Goal: Task Accomplishment & Management: Manage account settings

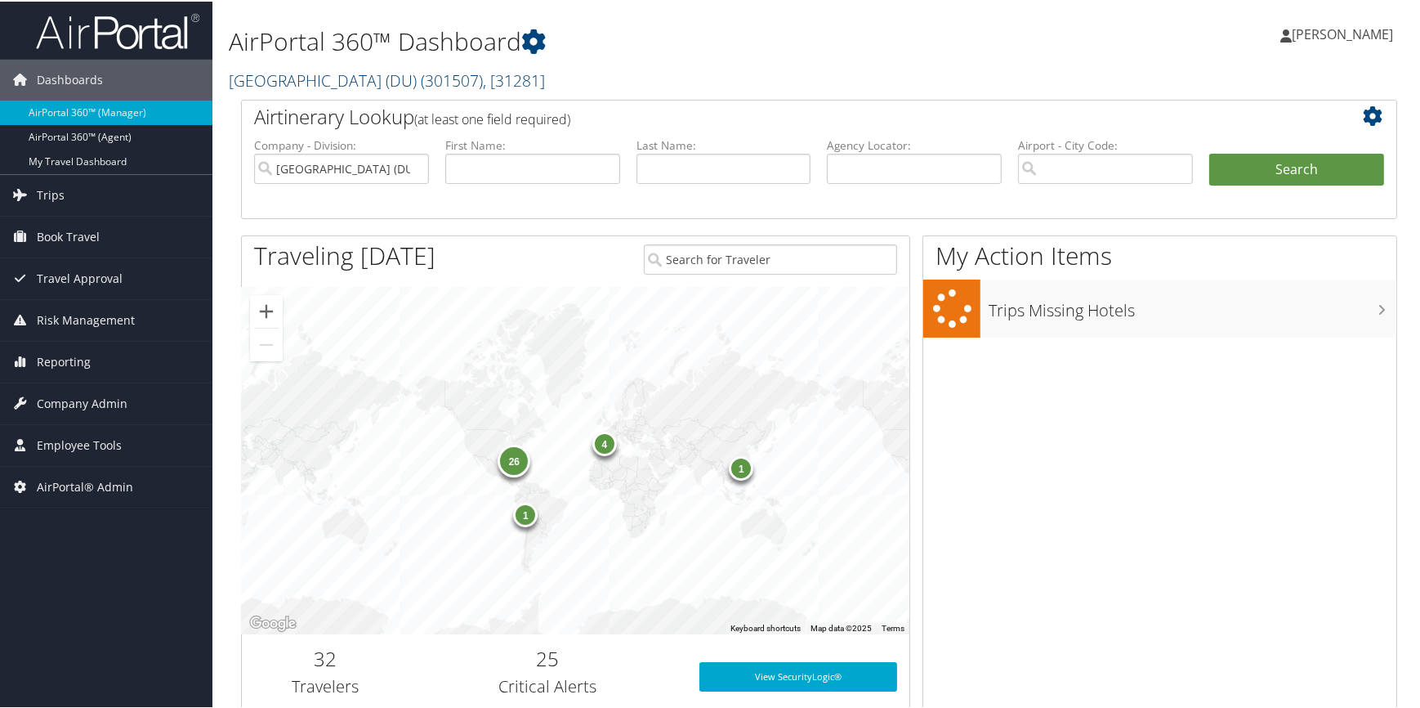
click at [368, 73] on link "University of Denver (DU) ( 301507 ) , [ 31281 ]" at bounding box center [387, 79] width 316 height 22
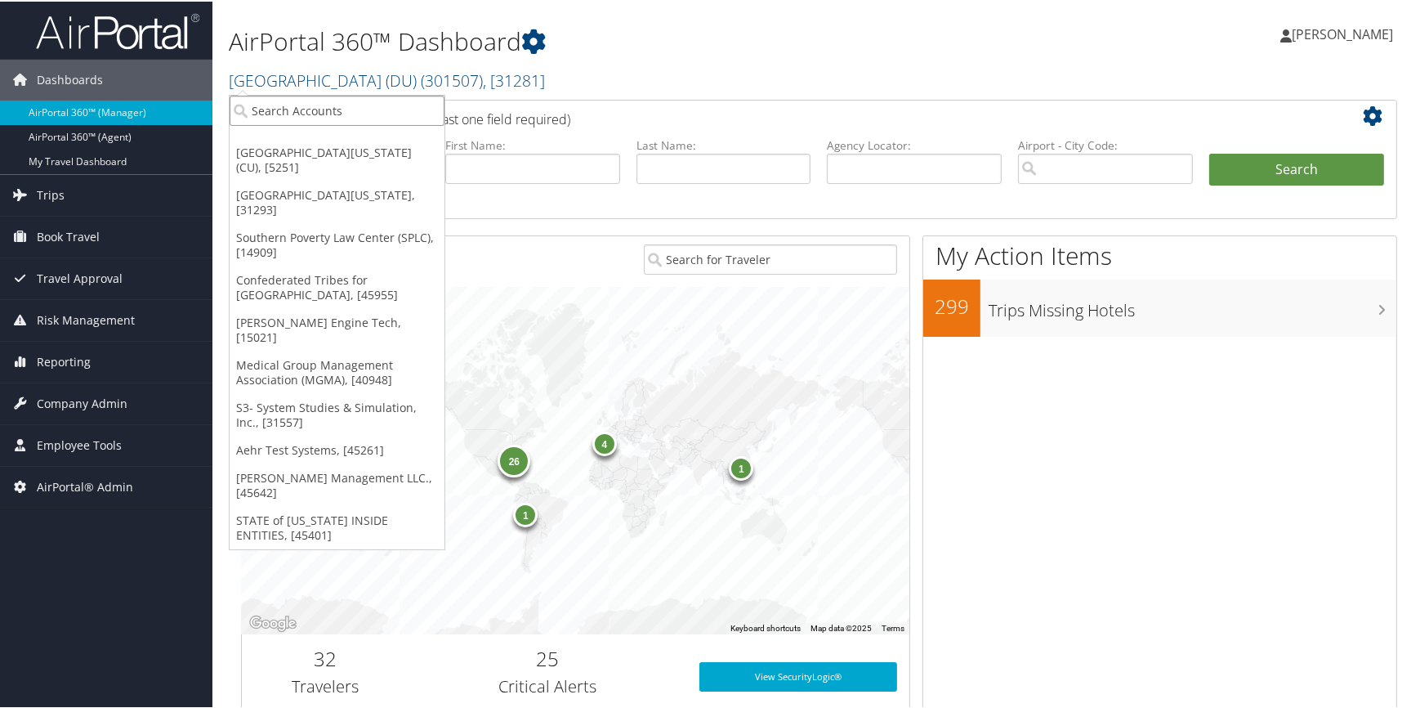
click at [328, 109] on input "search" at bounding box center [337, 109] width 215 height 30
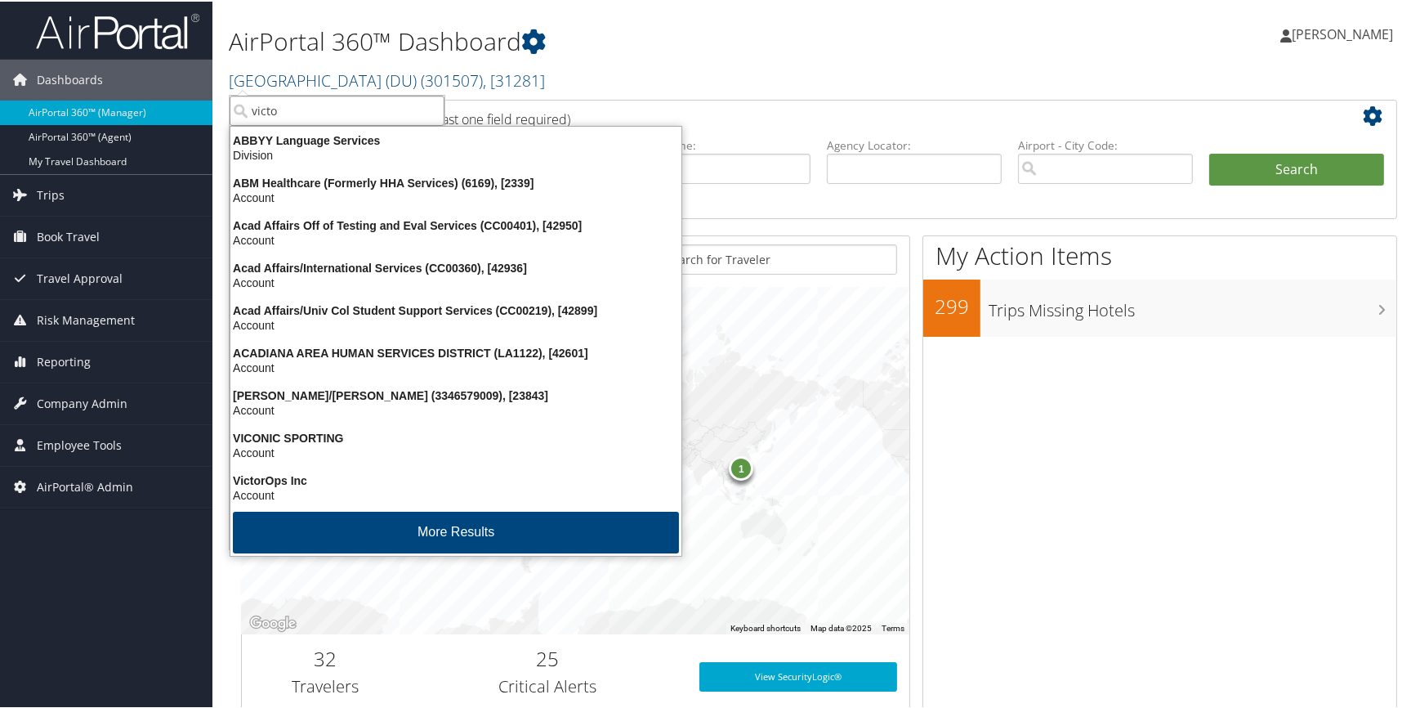
type input "victor"
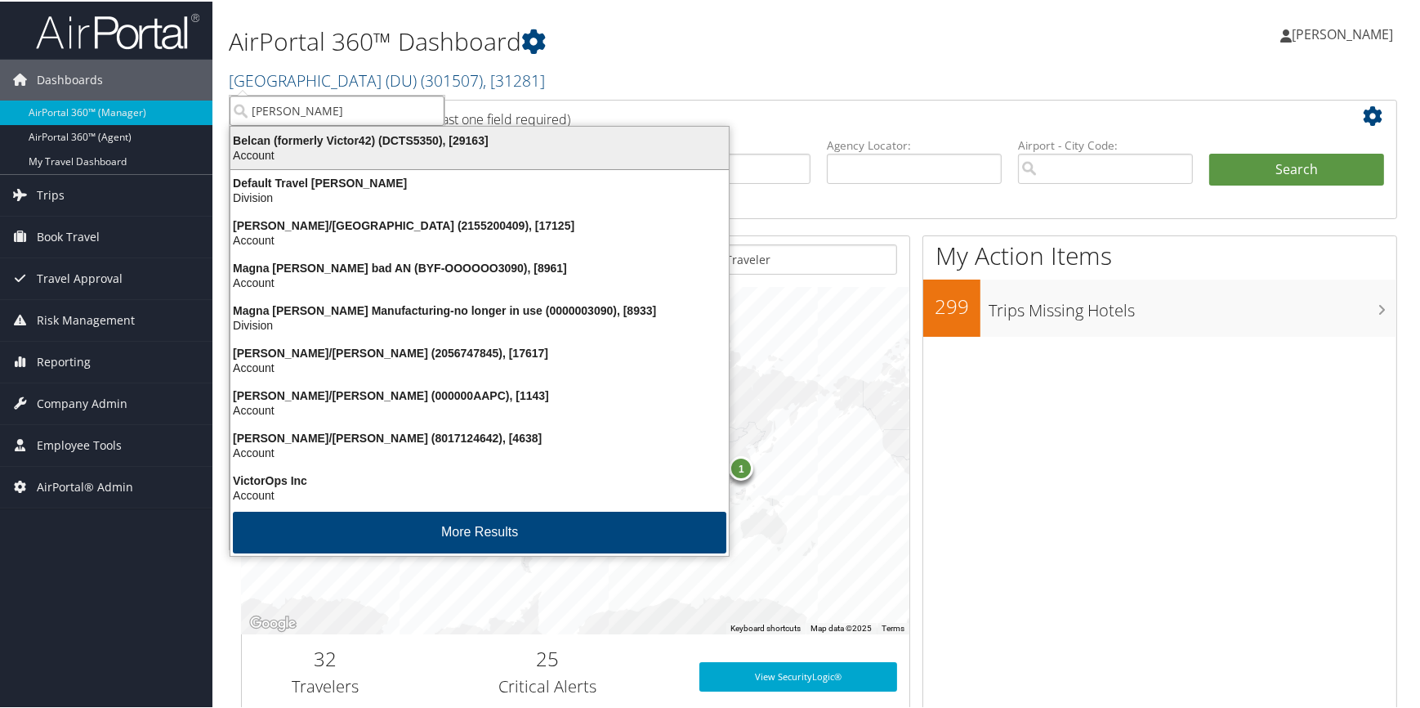
click at [284, 140] on div "Belcan (formerly Victor42) (DCTS5350), [29163]" at bounding box center [480, 139] width 518 height 15
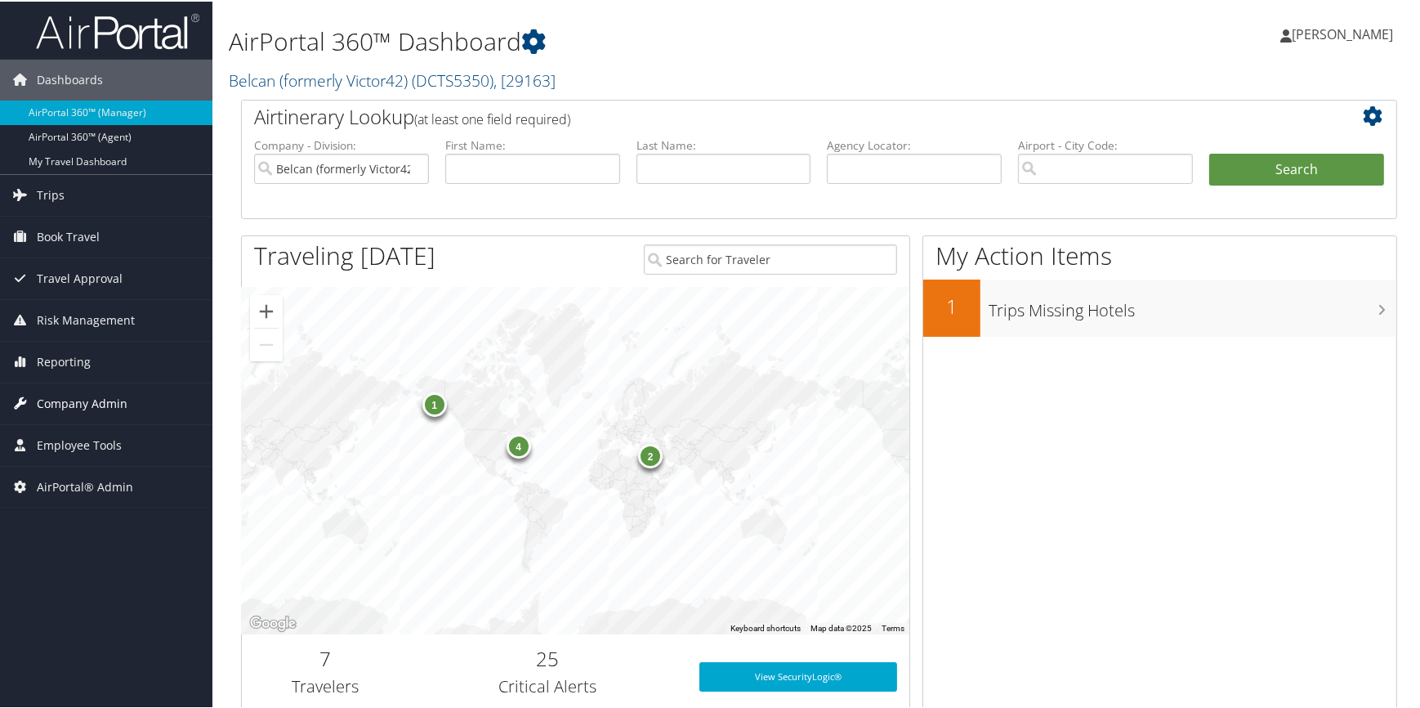
click at [102, 393] on span "Company Admin" at bounding box center [82, 402] width 91 height 41
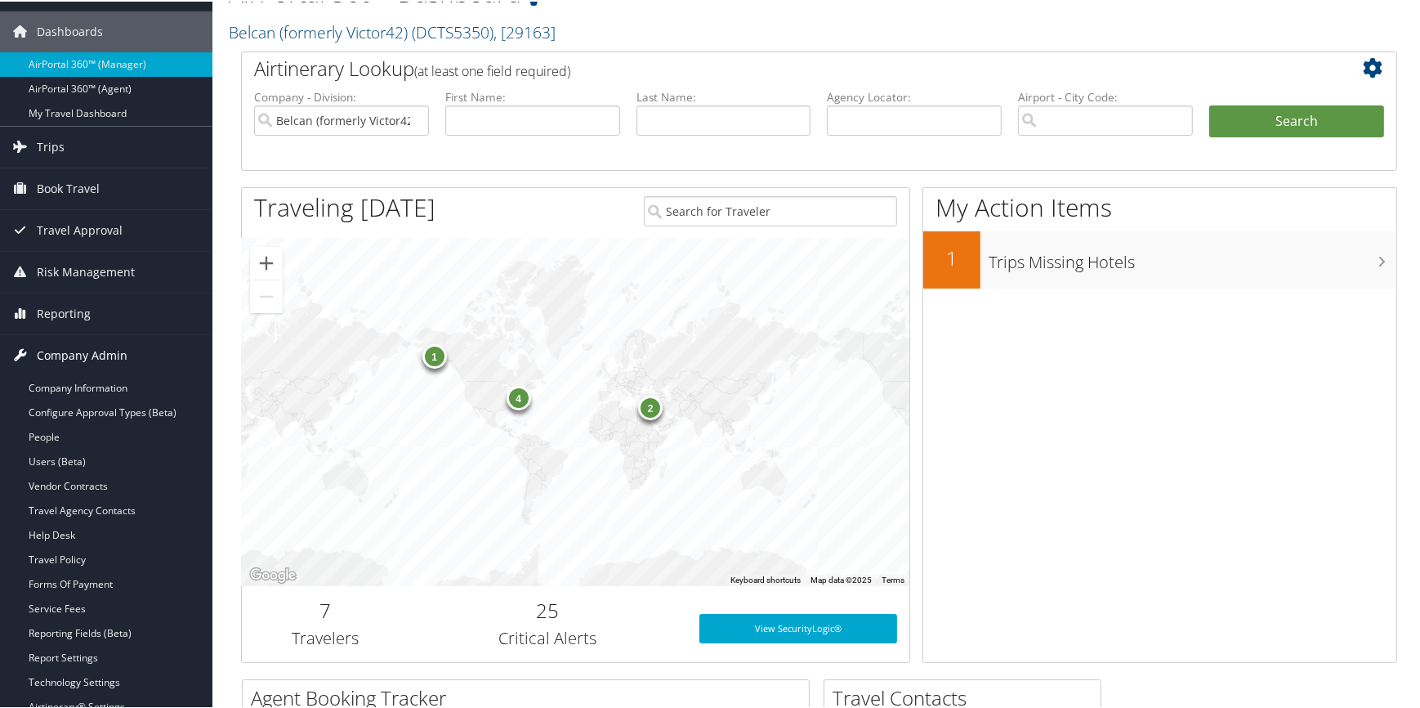
scroll to position [148, 0]
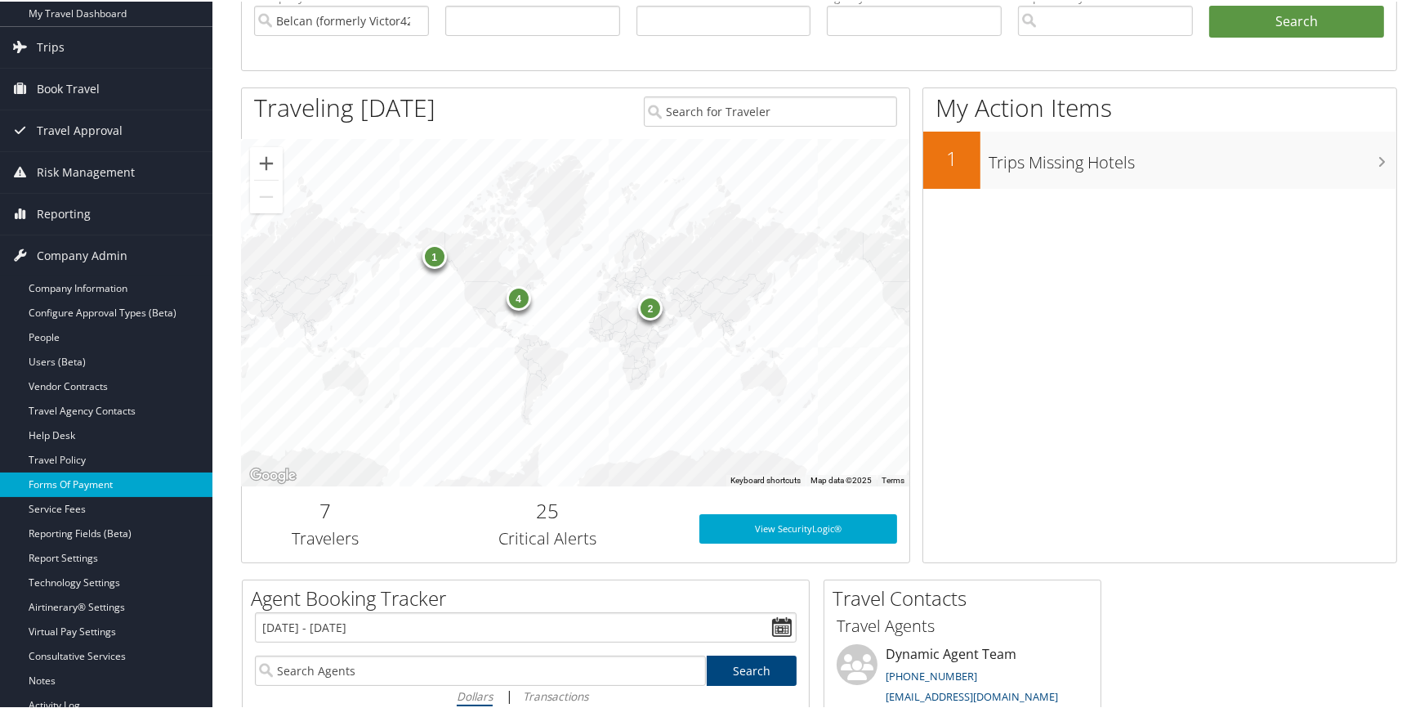
click at [81, 476] on link "Forms Of Payment" at bounding box center [106, 483] width 212 height 25
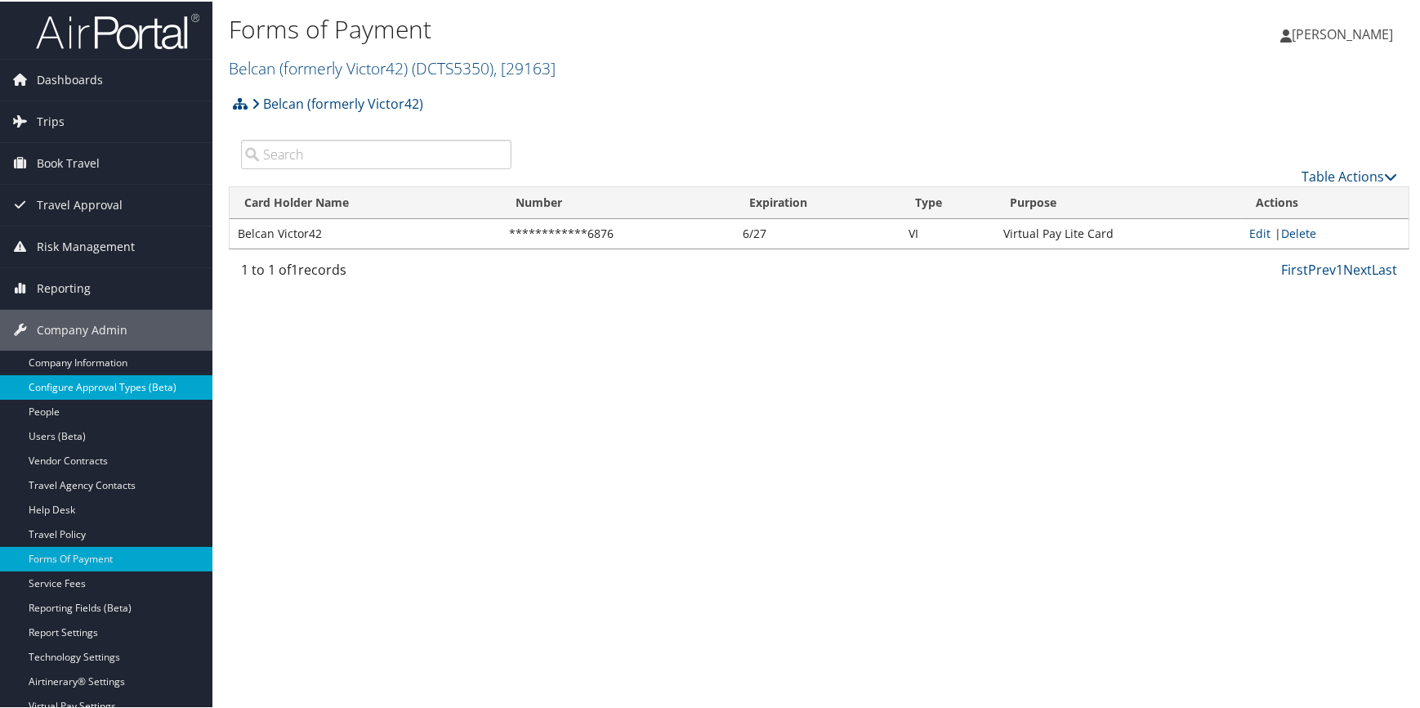
click at [113, 383] on link "Configure Approval Types (Beta)" at bounding box center [106, 385] width 212 height 25
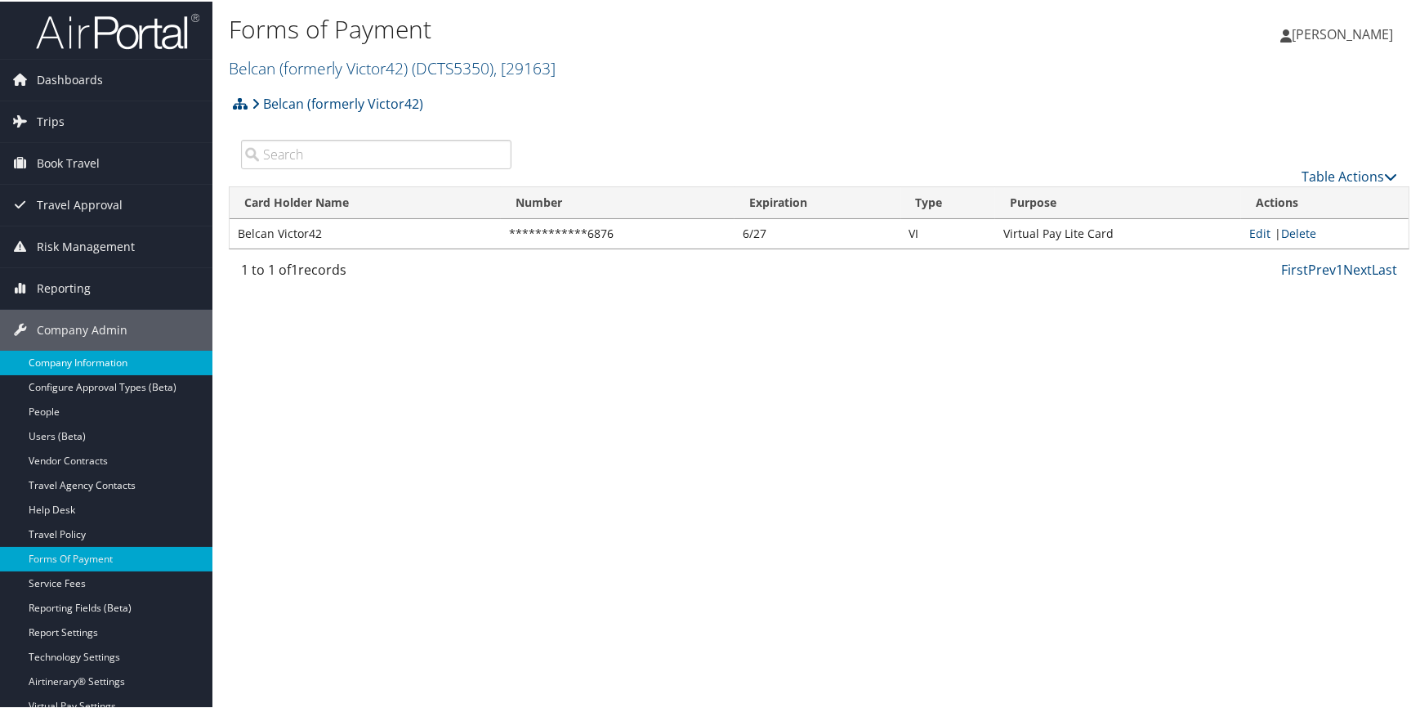
click at [119, 367] on link "Company Information" at bounding box center [106, 361] width 212 height 25
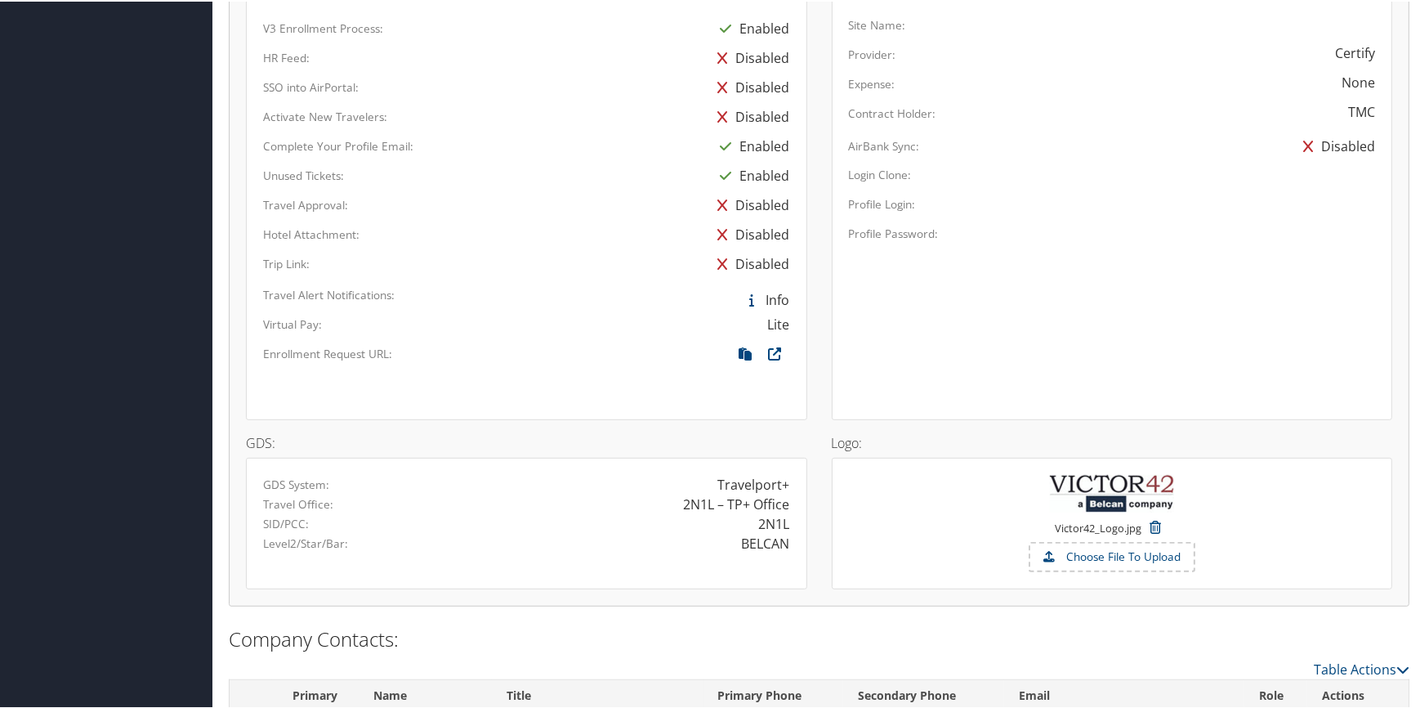
scroll to position [995, 0]
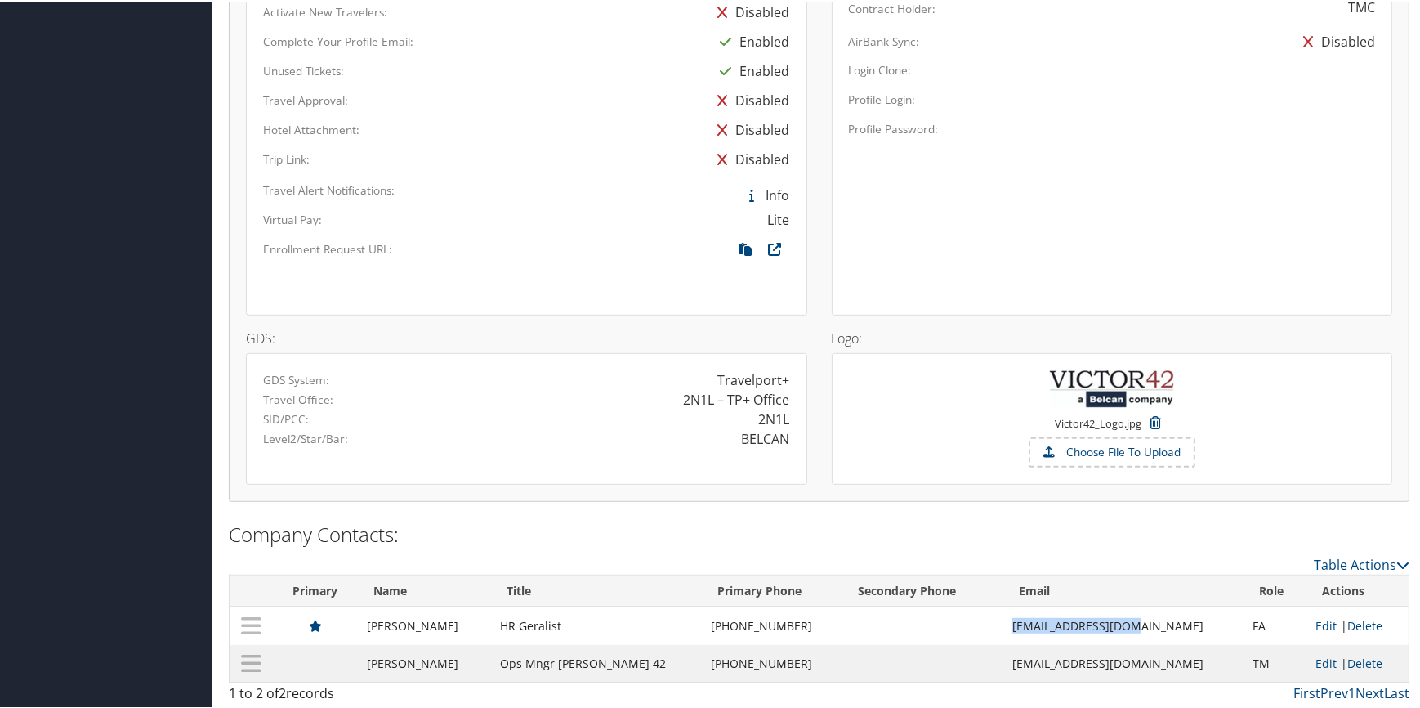
drag, startPoint x: 995, startPoint y: 625, endPoint x: 1119, endPoint y: 617, distance: 124.5
click at [1119, 617] on td "[EMAIL_ADDRESS][DOMAIN_NAME]" at bounding box center [1124, 624] width 240 height 38
copy td "[EMAIL_ADDRESS][DOMAIN_NAME]"
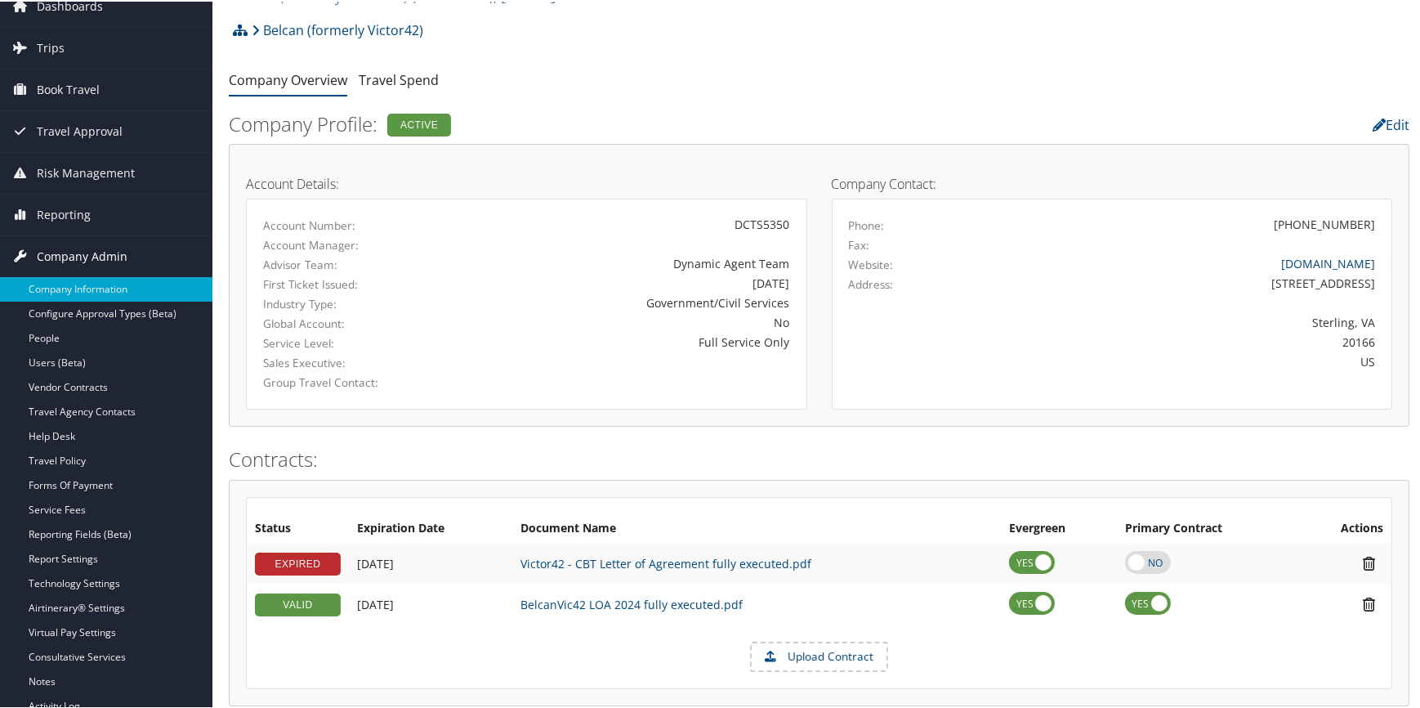
scroll to position [29, 0]
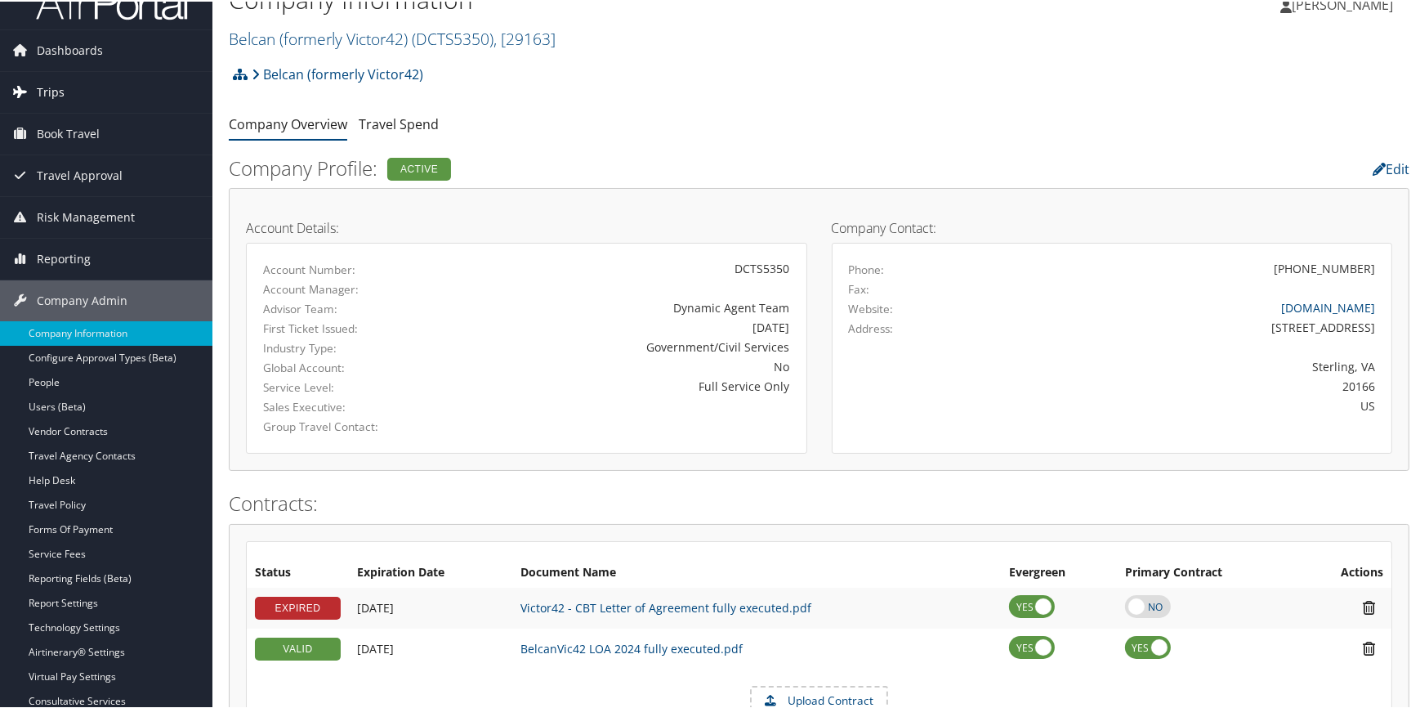
click at [51, 97] on span "Trips" at bounding box center [51, 90] width 28 height 41
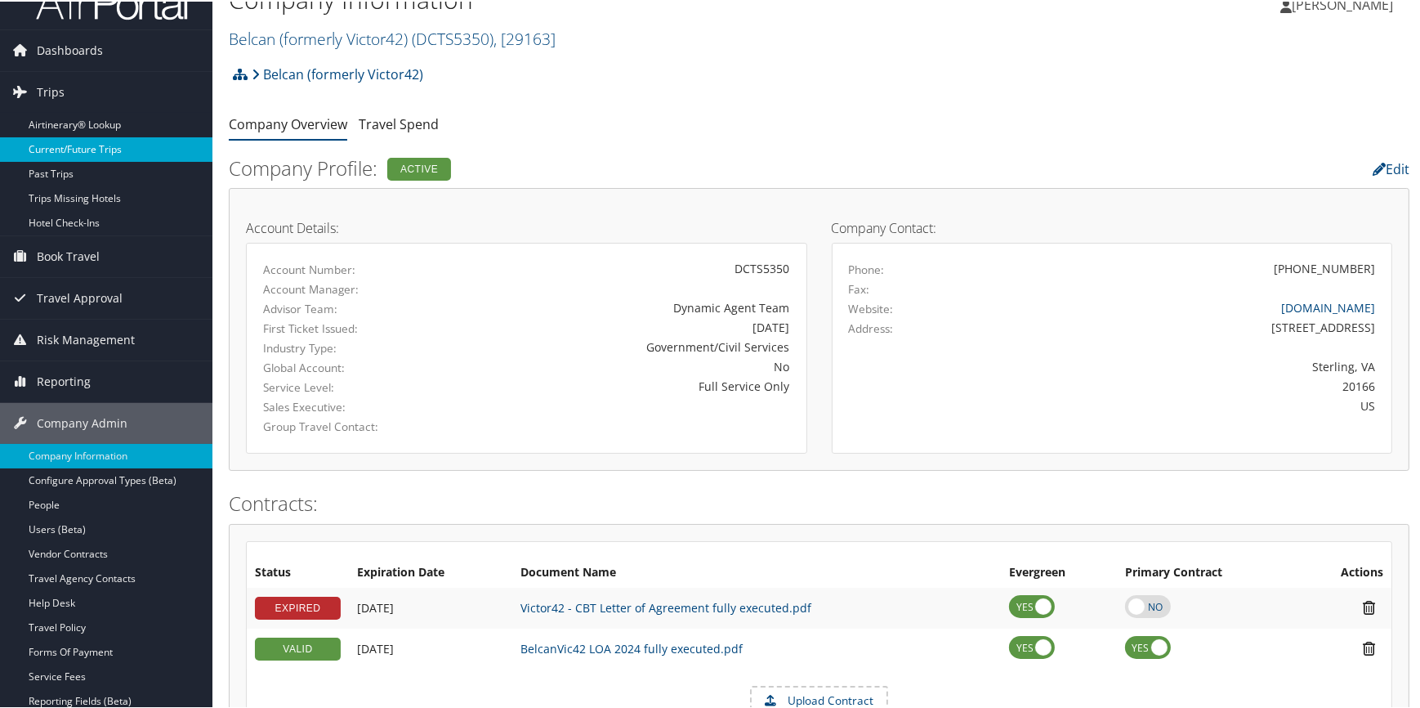
click at [65, 155] on link "Current/Future Trips" at bounding box center [106, 148] width 212 height 25
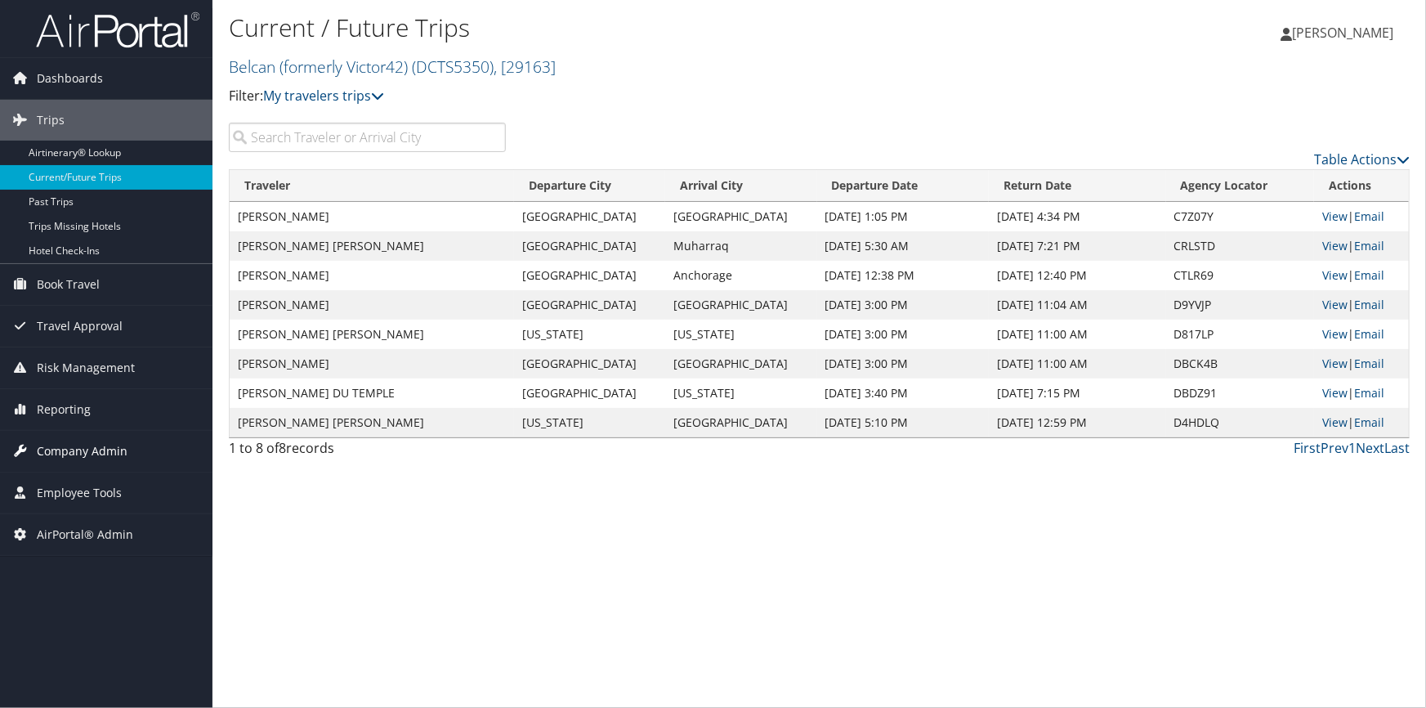
click at [74, 434] on span "Company Admin" at bounding box center [82, 451] width 91 height 41
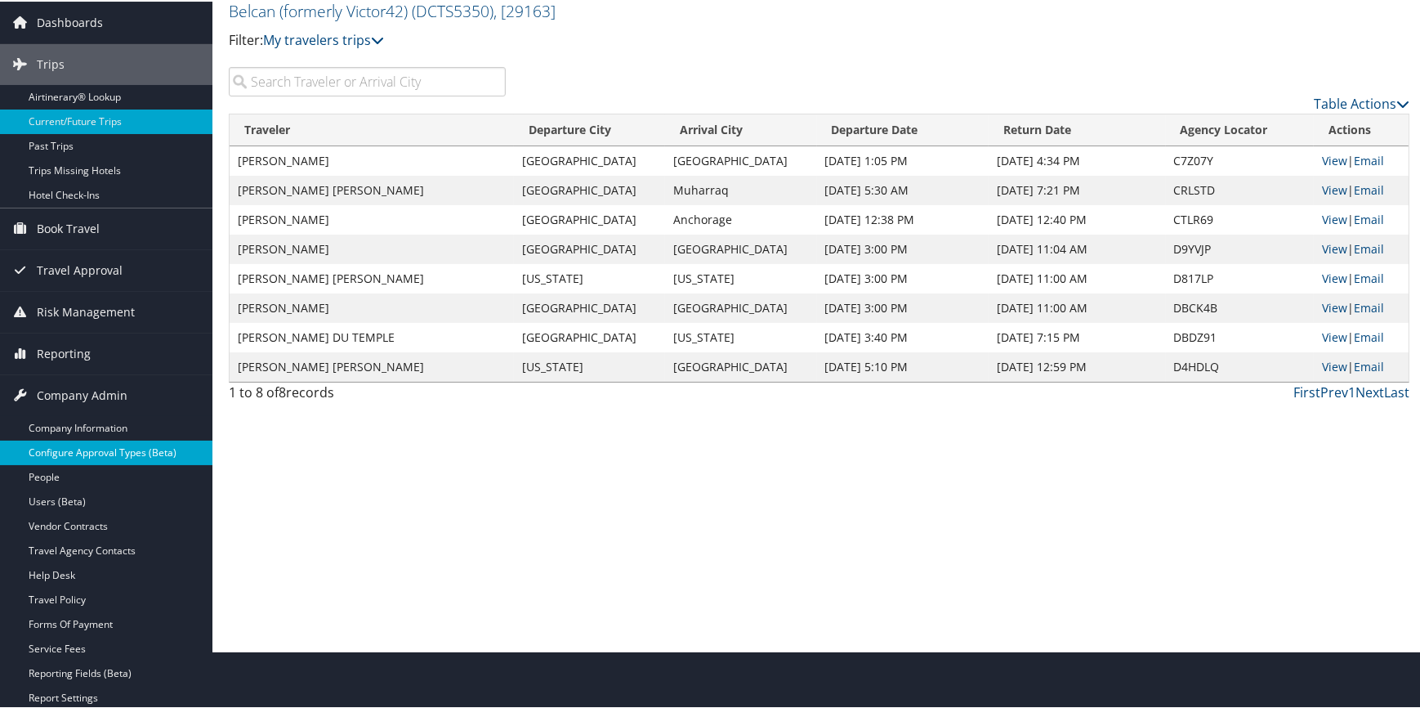
scroll to position [74, 0]
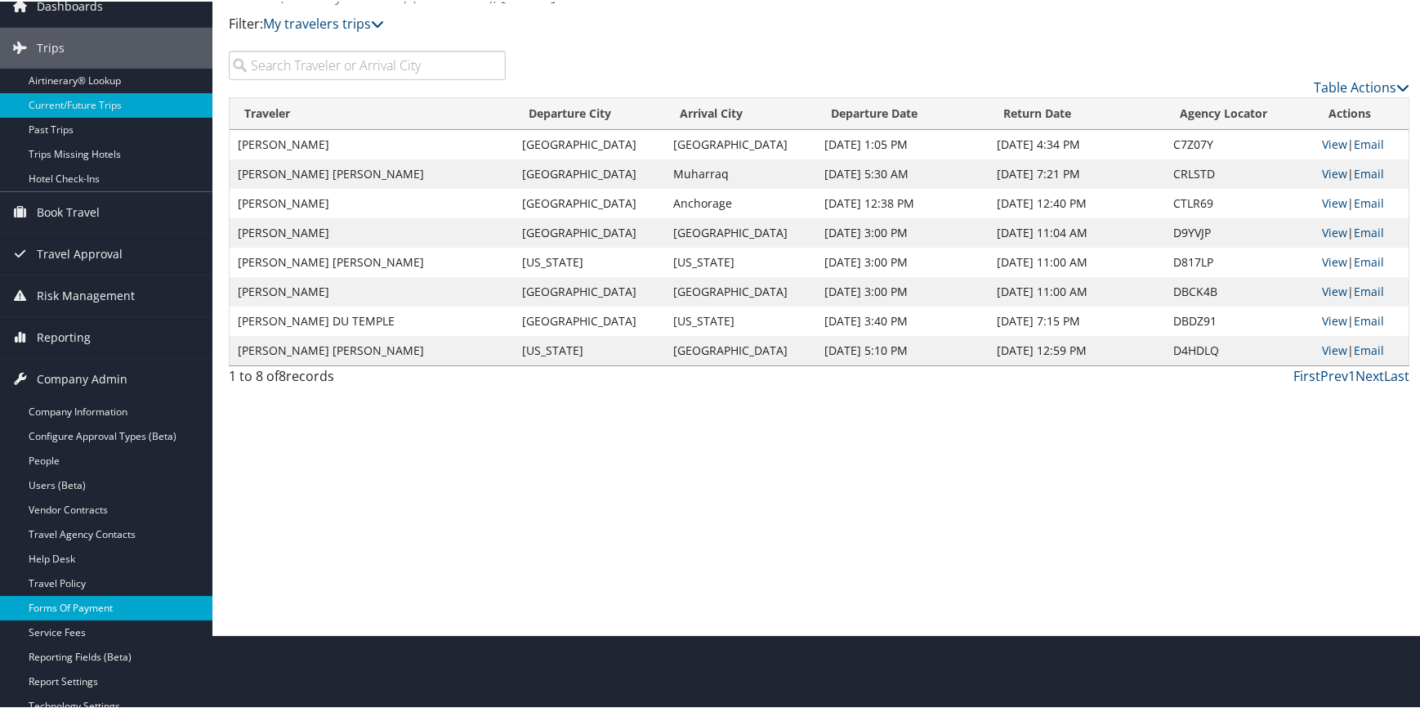
click at [94, 596] on link "Forms Of Payment" at bounding box center [106, 606] width 212 height 25
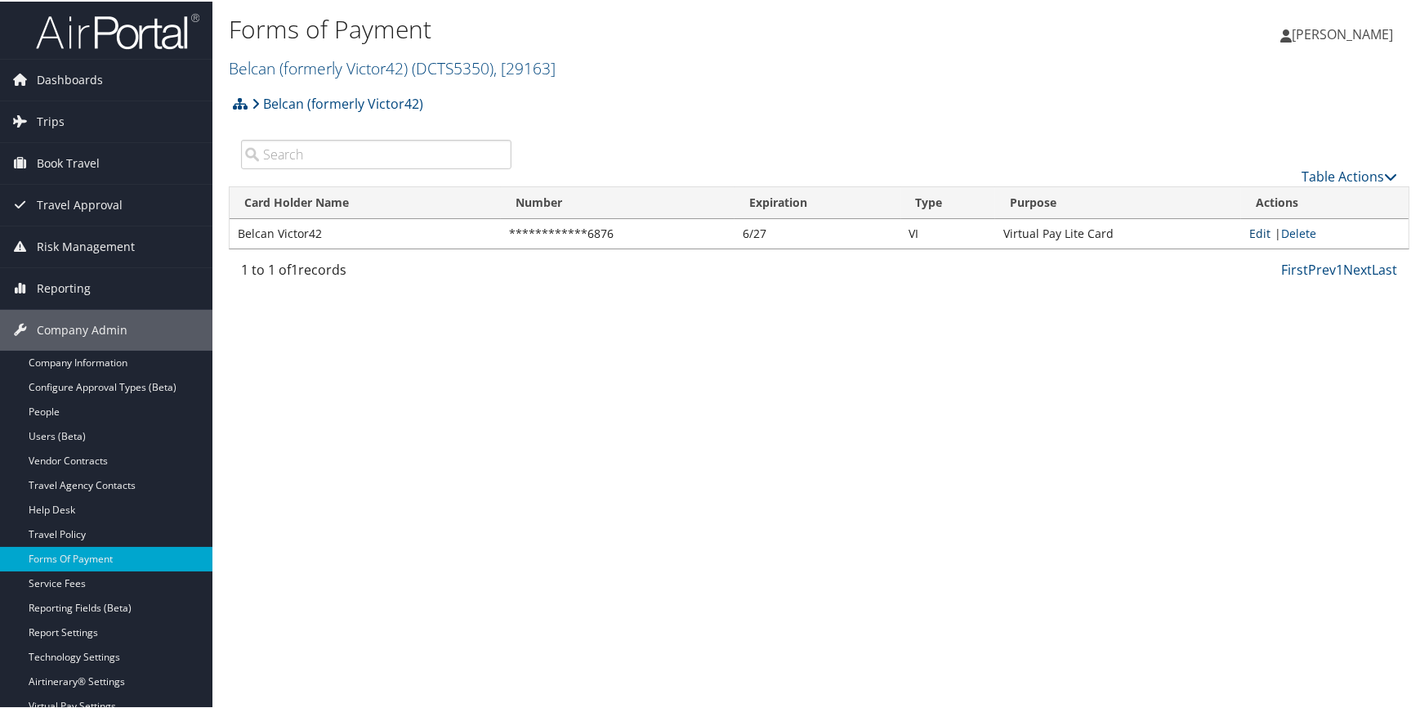
click at [1254, 237] on link "Edit" at bounding box center [1259, 232] width 21 height 16
select select "15"
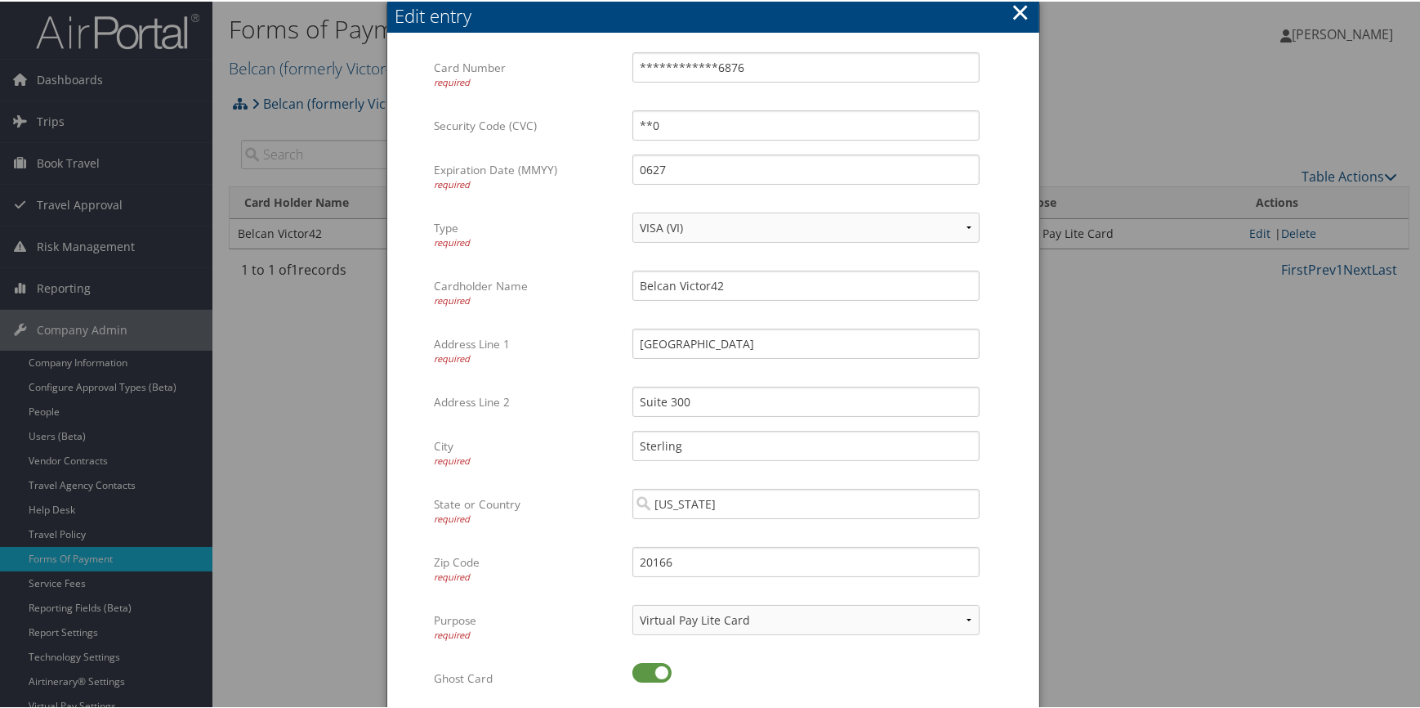
click at [1024, 15] on button "×" at bounding box center [1020, 10] width 19 height 33
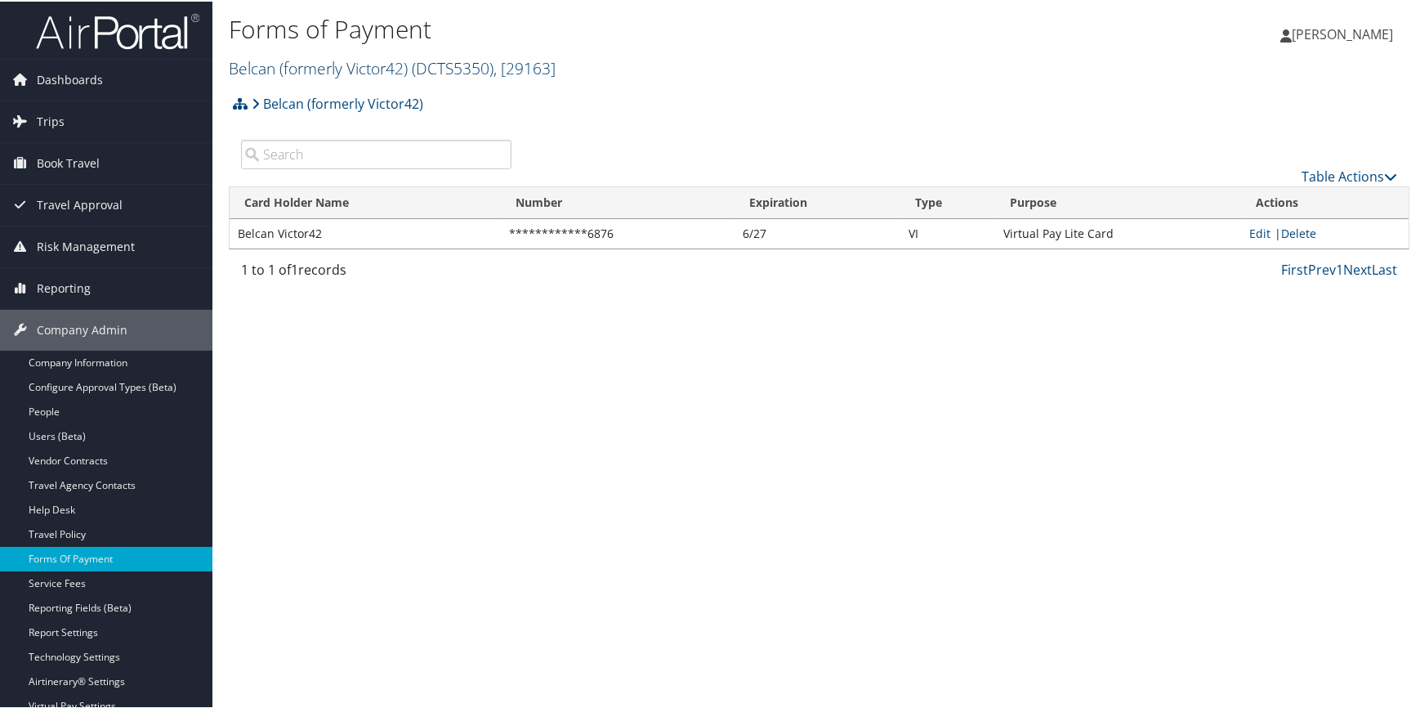
click at [261, 60] on link "Belcan (formerly Victor42) ( DCTS5350 ) , [ 29163 ]" at bounding box center [392, 67] width 327 height 22
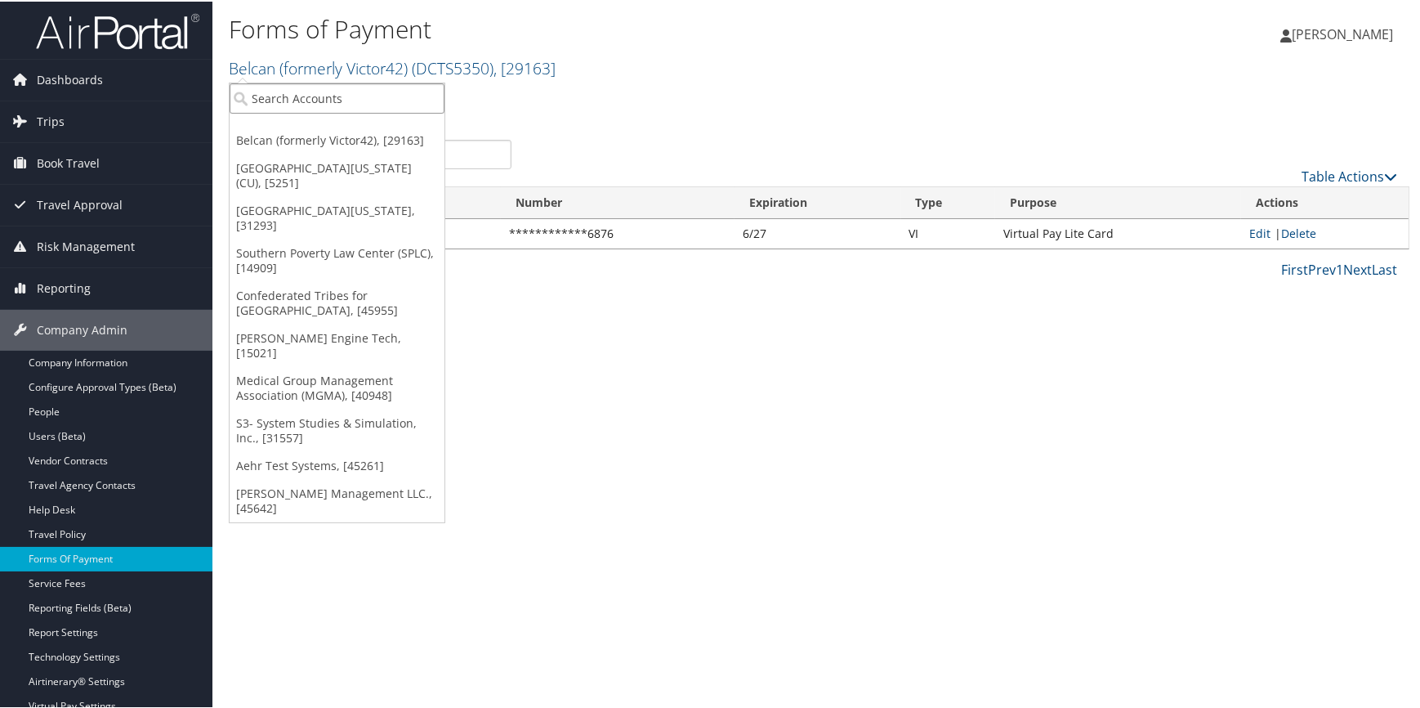
click at [253, 87] on input "search" at bounding box center [337, 97] width 215 height 30
type input "accura"
click at [270, 131] on div "Accurate Personnel (301475), [38989]" at bounding box center [361, 126] width 281 height 15
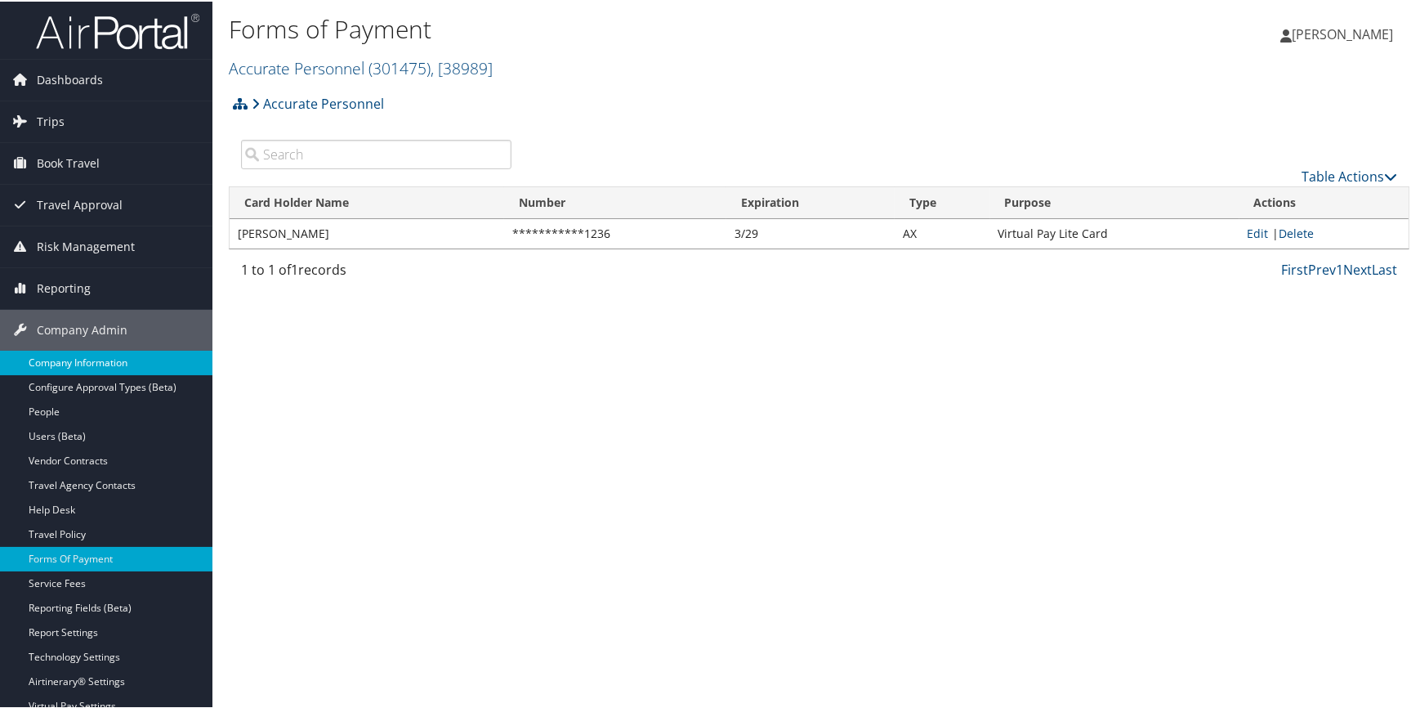
click at [97, 355] on link "Company Information" at bounding box center [106, 361] width 212 height 25
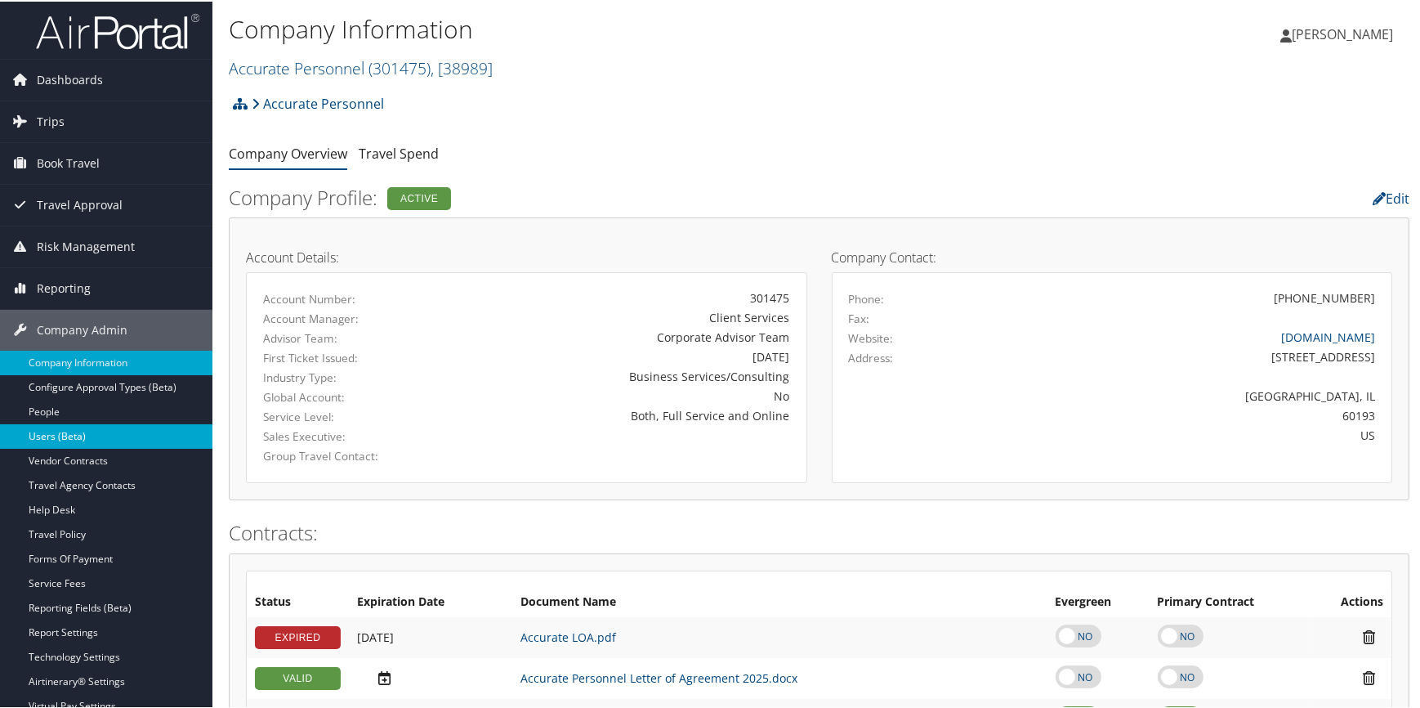
click at [78, 430] on link "Users (Beta)" at bounding box center [106, 434] width 212 height 25
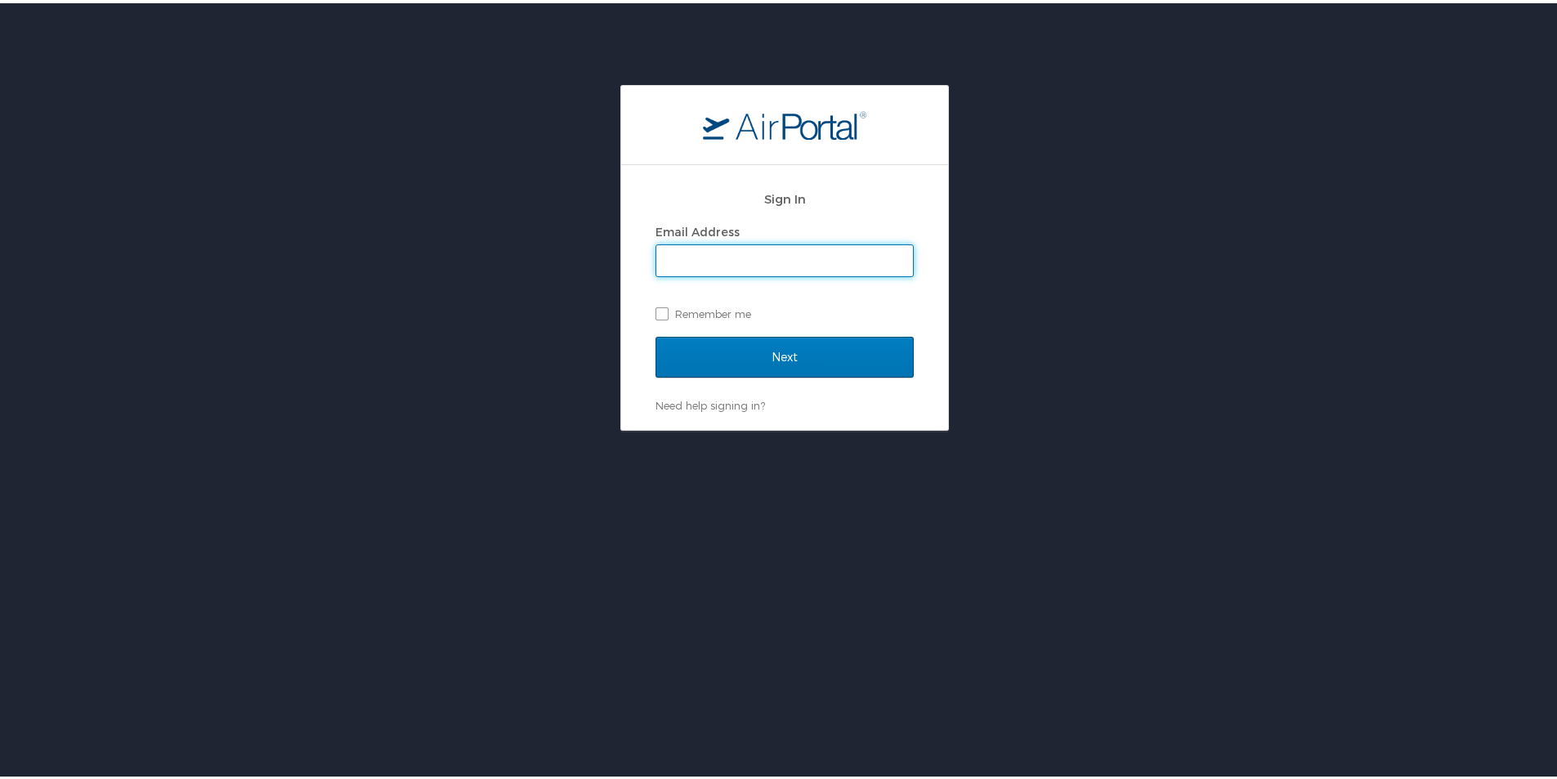
type input "brandilyn.turner@cbtravel.com"
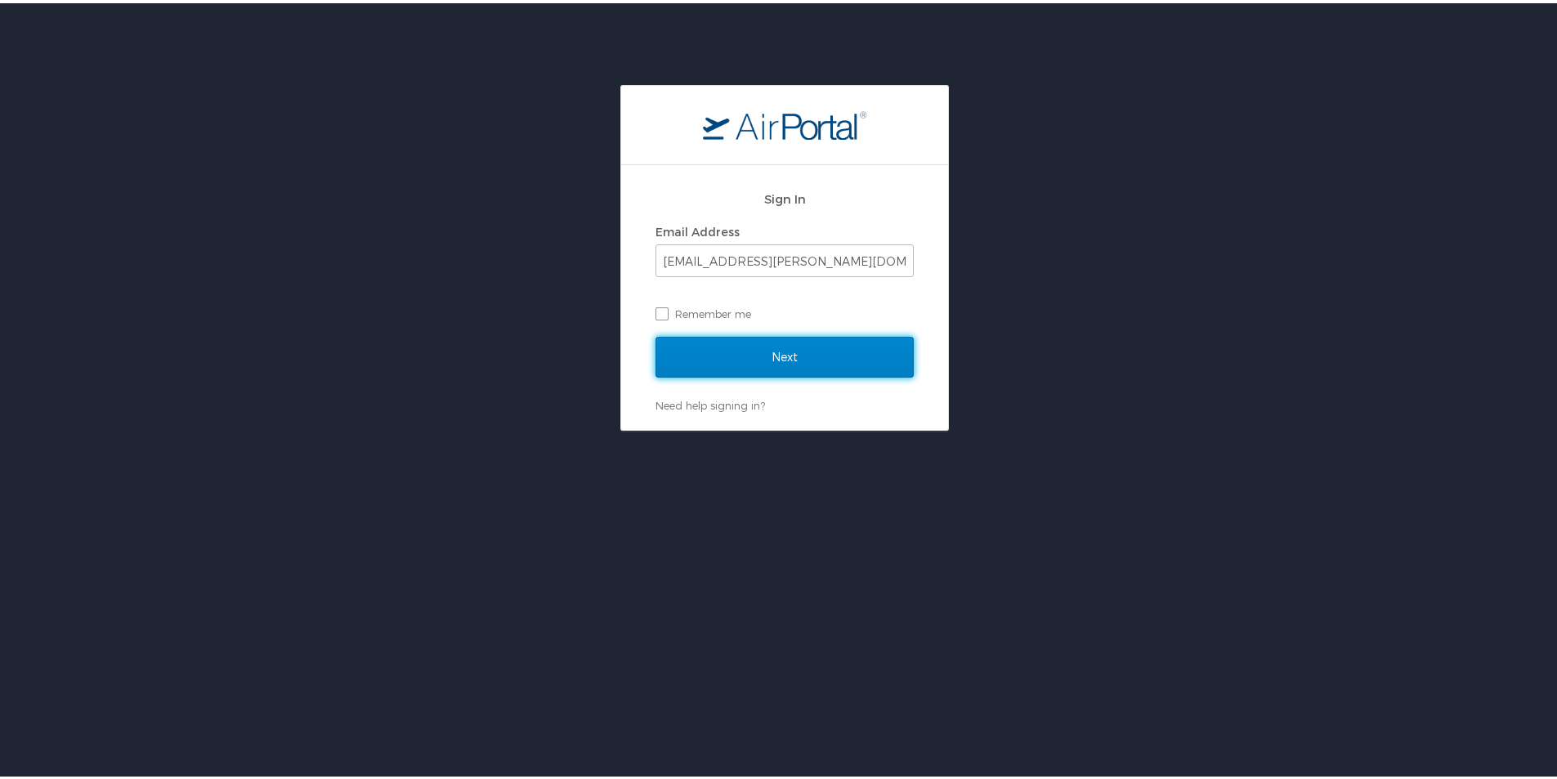
click at [789, 351] on input "Next" at bounding box center [784, 353] width 258 height 41
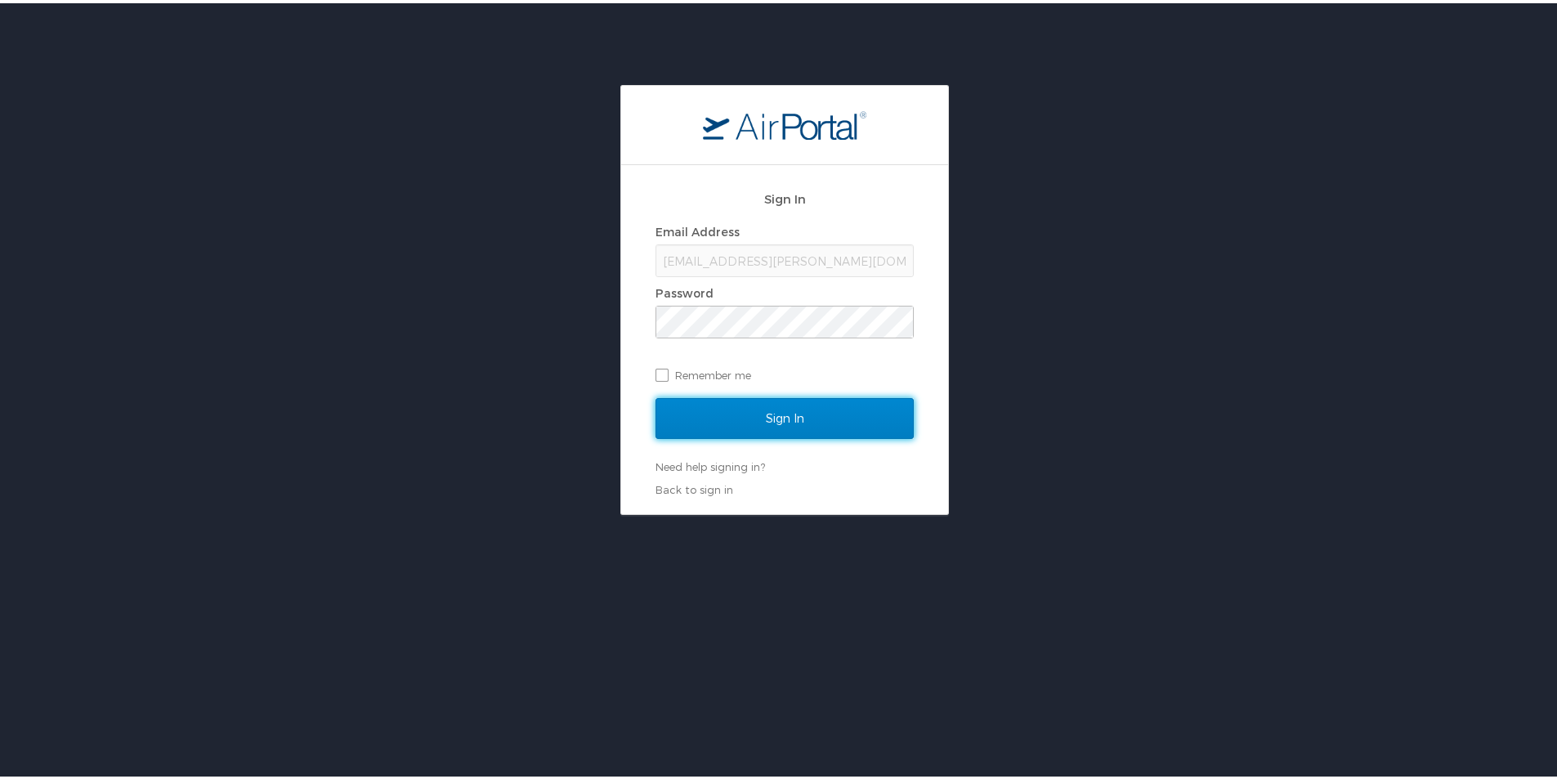
click at [708, 427] on input "Sign In" at bounding box center [784, 415] width 258 height 41
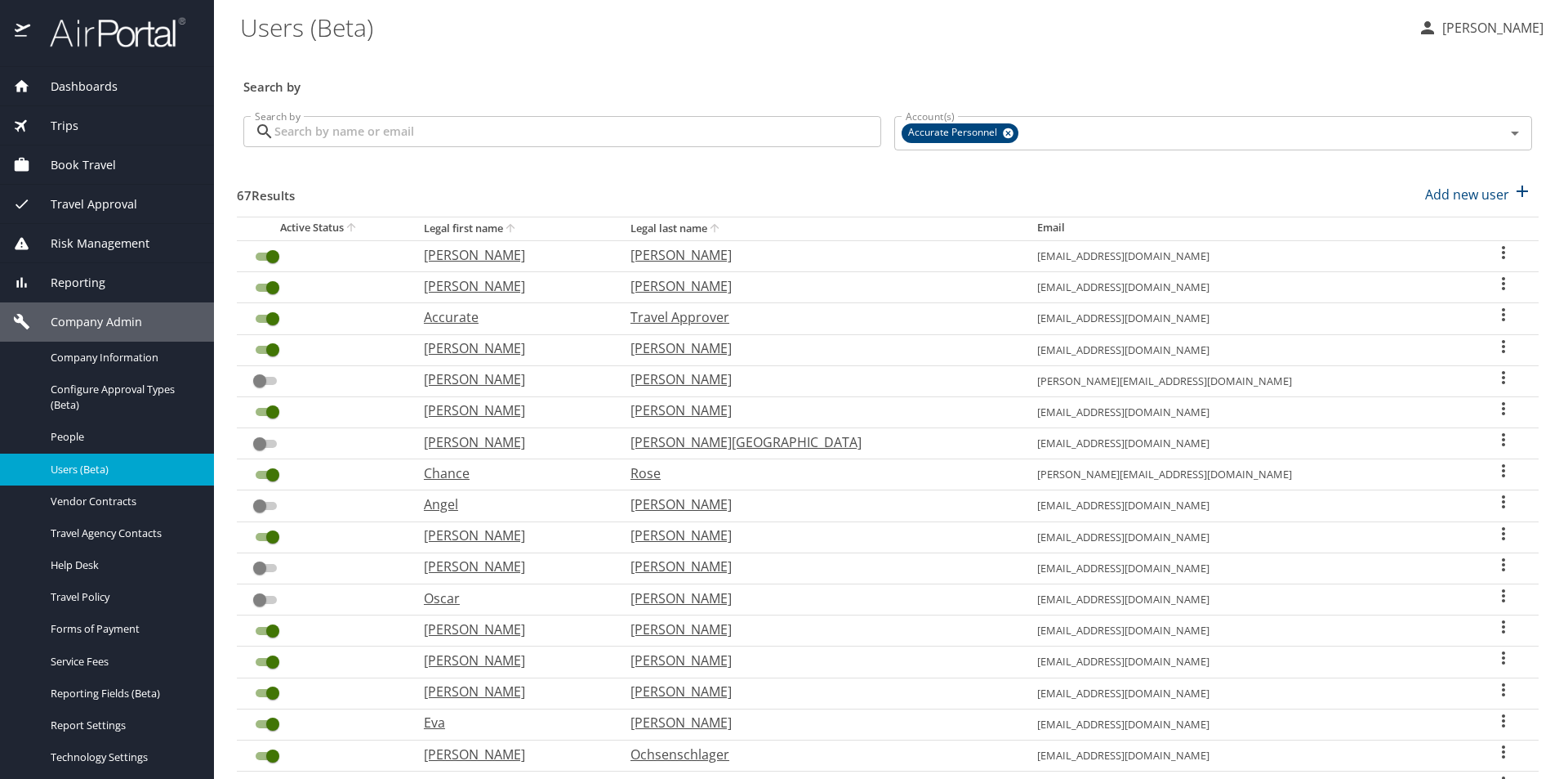
click at [313, 133] on input "Search by" at bounding box center [578, 131] width 607 height 31
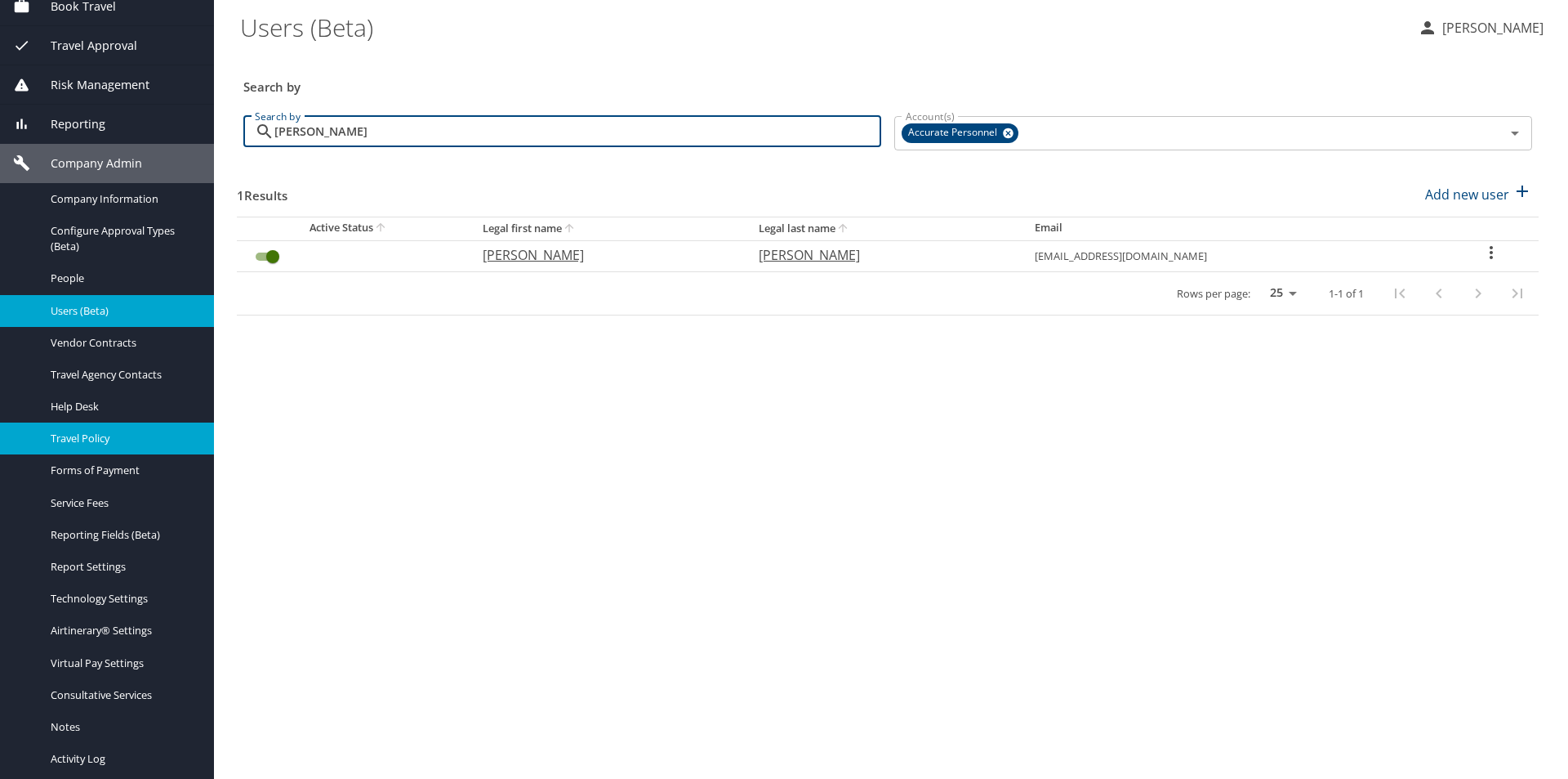
scroll to position [163, 0]
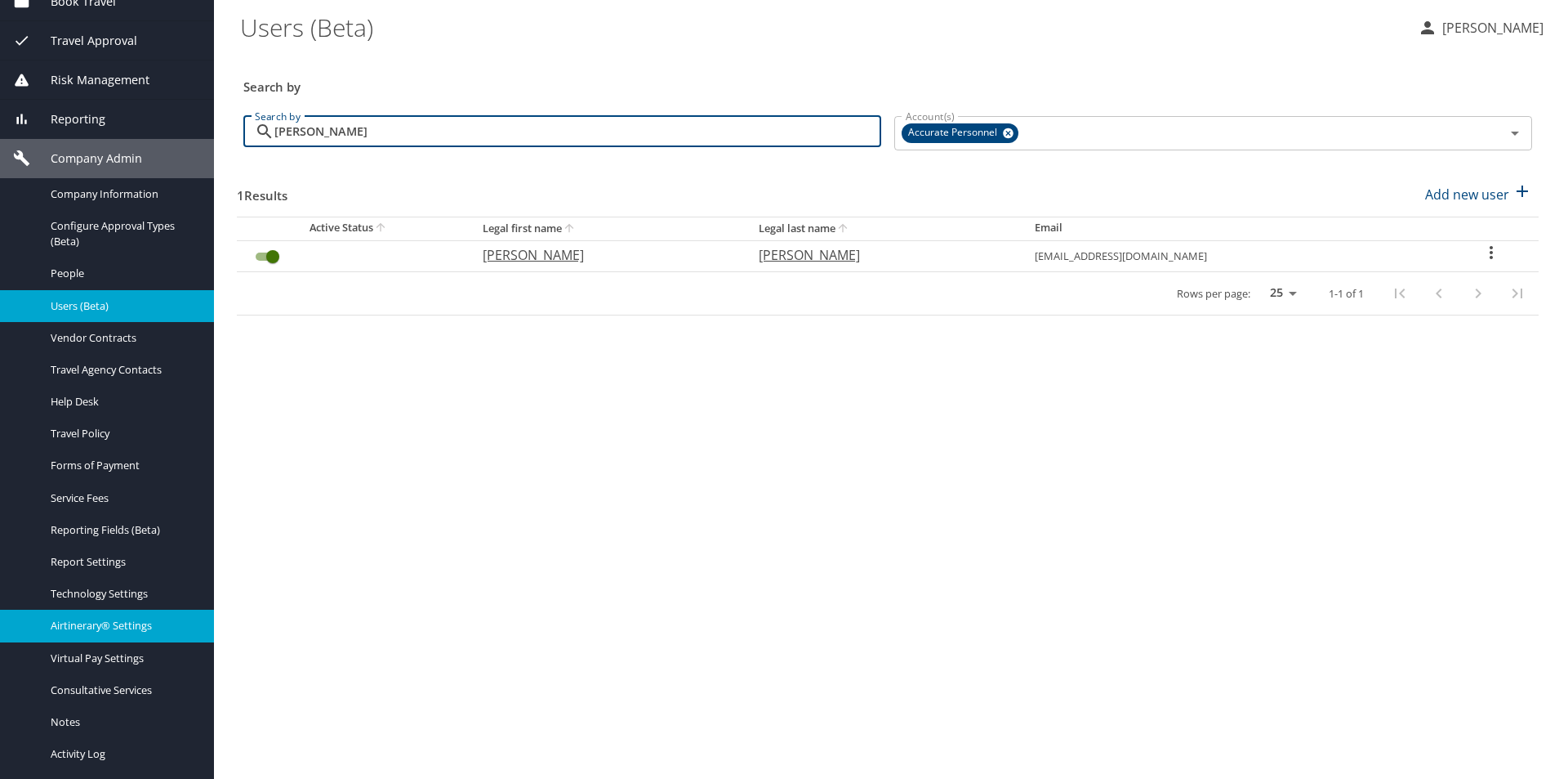
type input "karla"
click at [114, 614] on link "Airtinerary® Settings" at bounding box center [107, 626] width 214 height 32
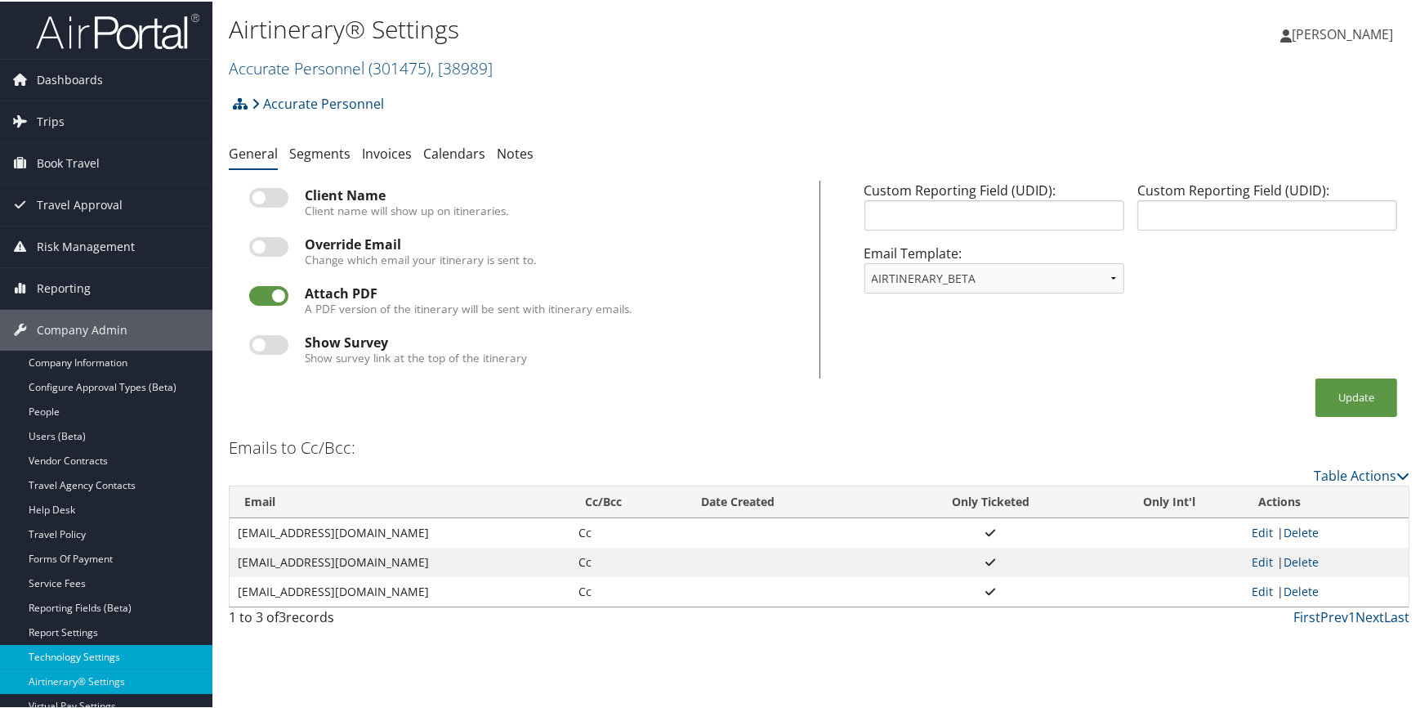
click at [85, 646] on link "Technology Settings" at bounding box center [106, 655] width 212 height 25
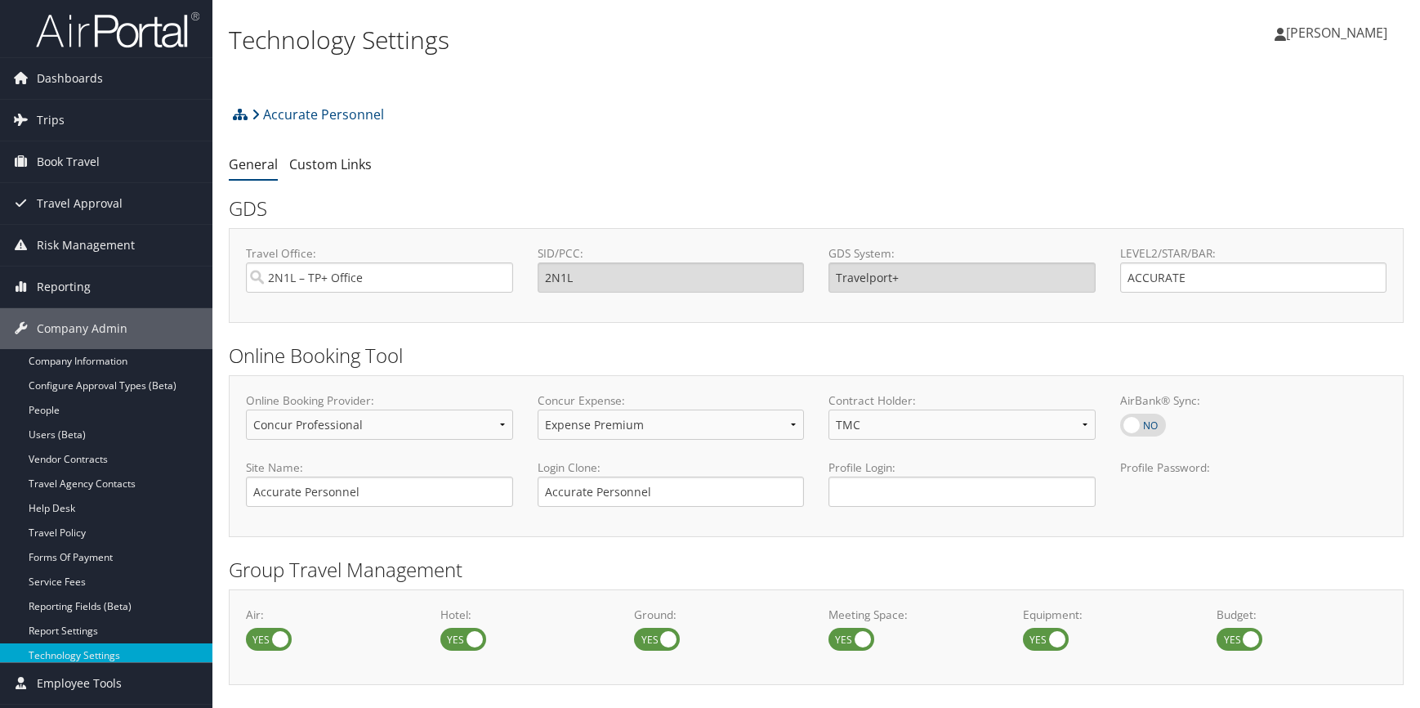
select select "4"
